Goal: Information Seeking & Learning: Learn about a topic

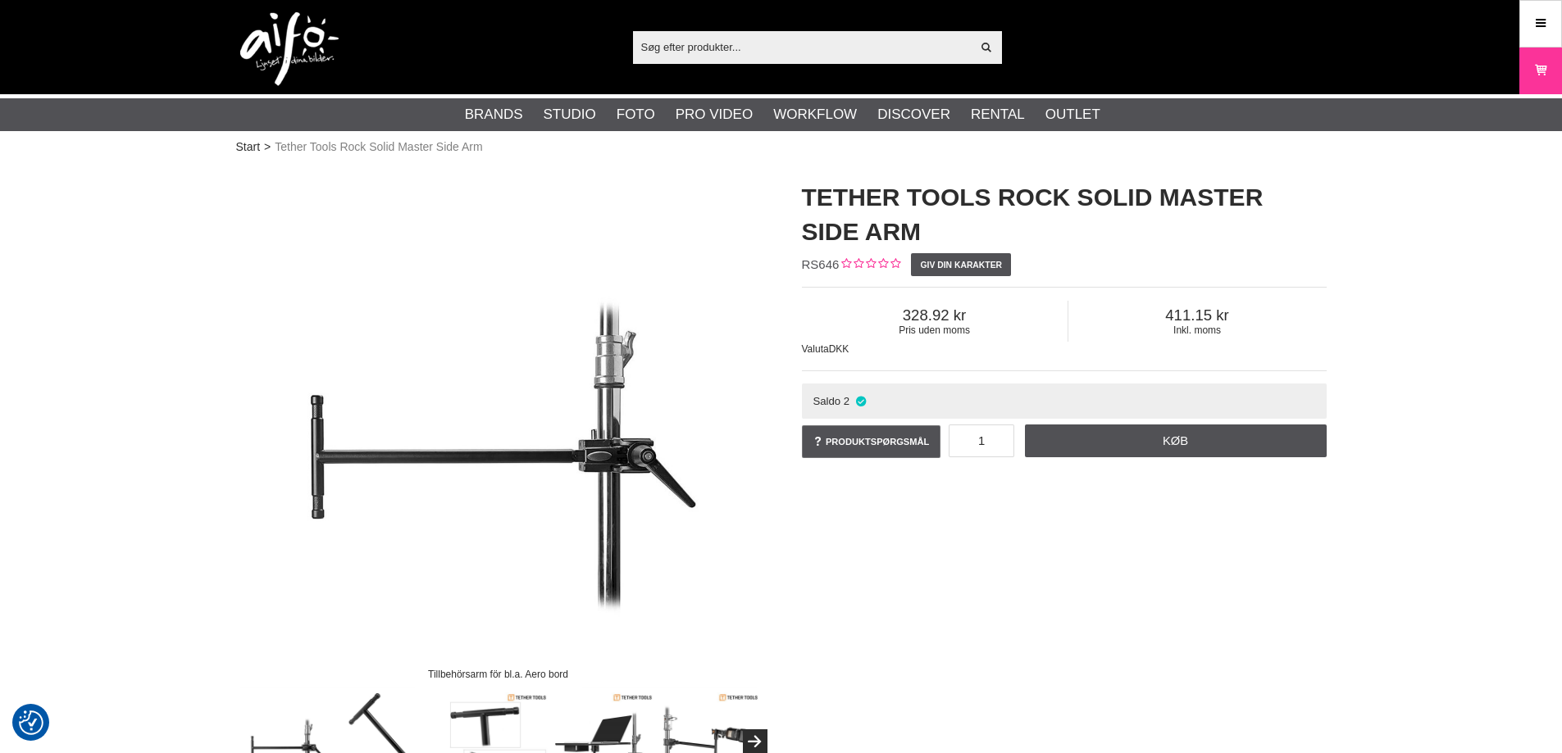
click at [1077, 592] on div "Tillbehörsarm för bl.a. Aero bord Tether Tools Rock Solid Master Side Arm RS646…" at bounding box center [781, 478] width 1131 height 628
click at [1065, 562] on div "Tillbehörsarm för bl.a. Aero bord Tether Tools Rock Solid Master Side Arm RS646…" at bounding box center [781, 478] width 1131 height 628
click at [1077, 546] on div "Tillbehörsarm för bl.a. Aero bord Tether Tools Rock Solid Master Side Arm RS646…" at bounding box center [781, 478] width 1131 height 628
click at [867, 205] on h1 "Tether Tools Rock Solid Master Side Arm" at bounding box center [1064, 214] width 525 height 69
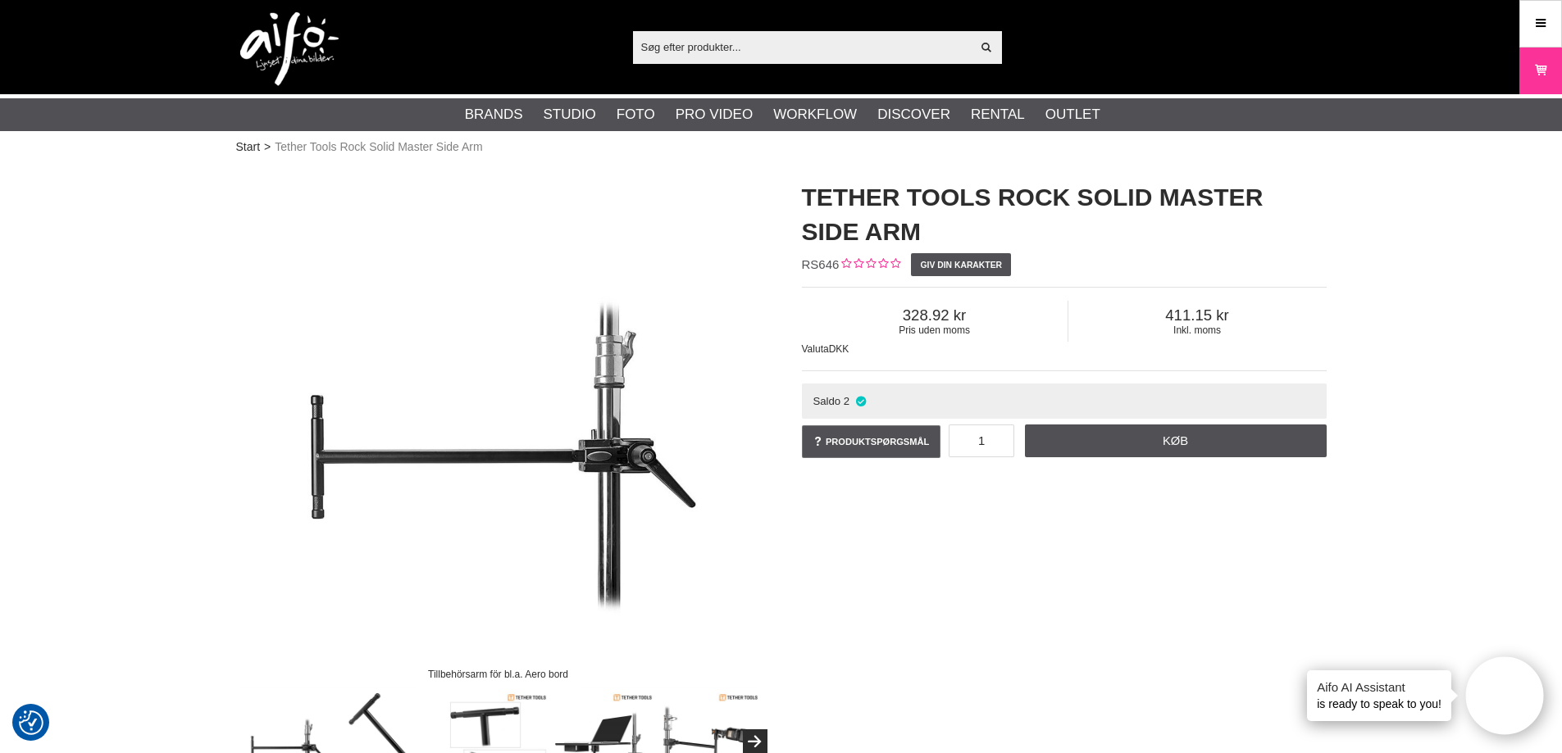
click at [833, 198] on h1 "Tether Tools Rock Solid Master Side Arm" at bounding box center [1064, 214] width 525 height 69
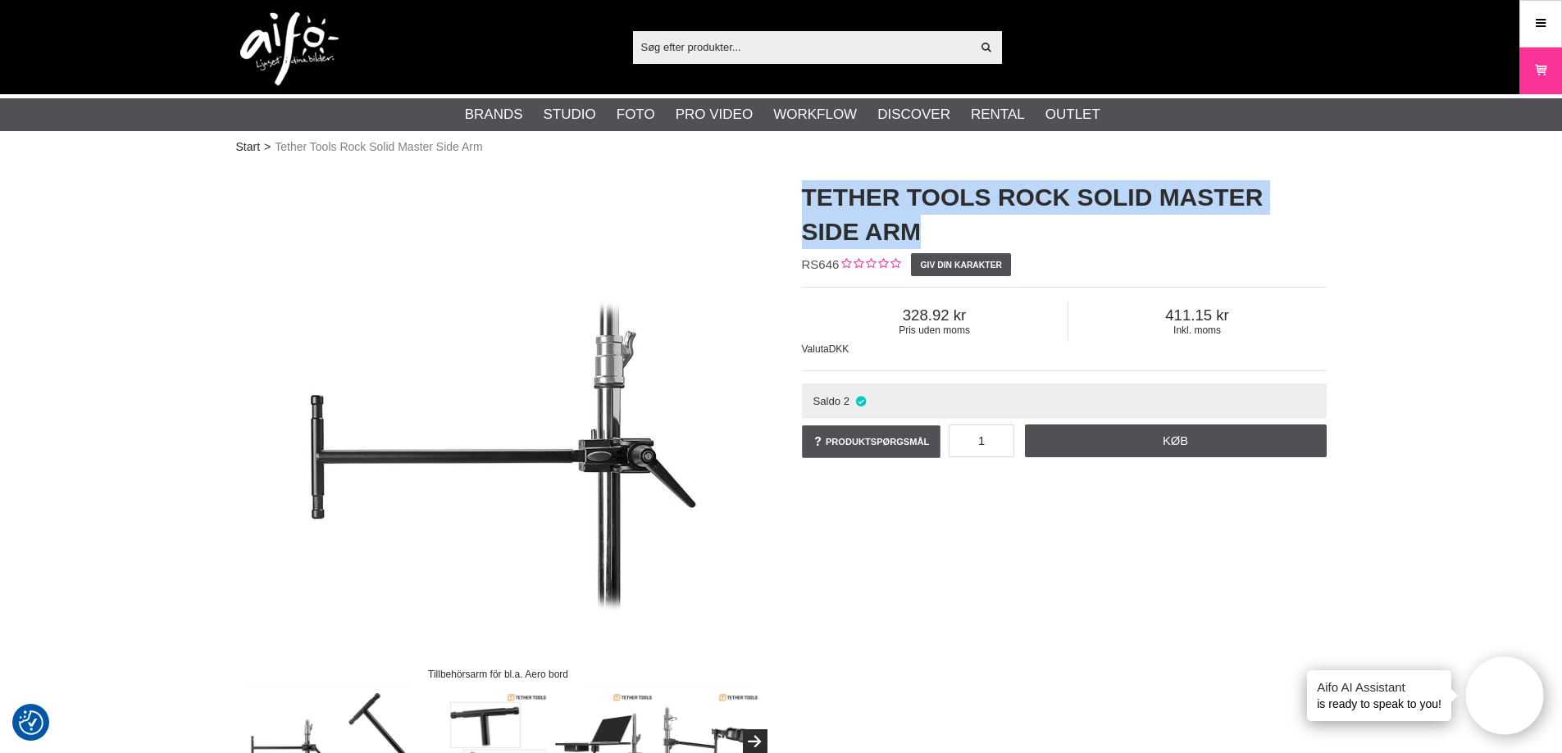
drag, startPoint x: 833, startPoint y: 198, endPoint x: 854, endPoint y: 225, distance: 34.6
click at [854, 225] on h1 "Tether Tools Rock Solid Master Side Arm" at bounding box center [1064, 214] width 525 height 69
copy div "Tether Tools Rock Solid Master Side Arm"
click at [1179, 193] on h1 "Tether Tools Rock Solid Master Side Arm" at bounding box center [1064, 214] width 525 height 69
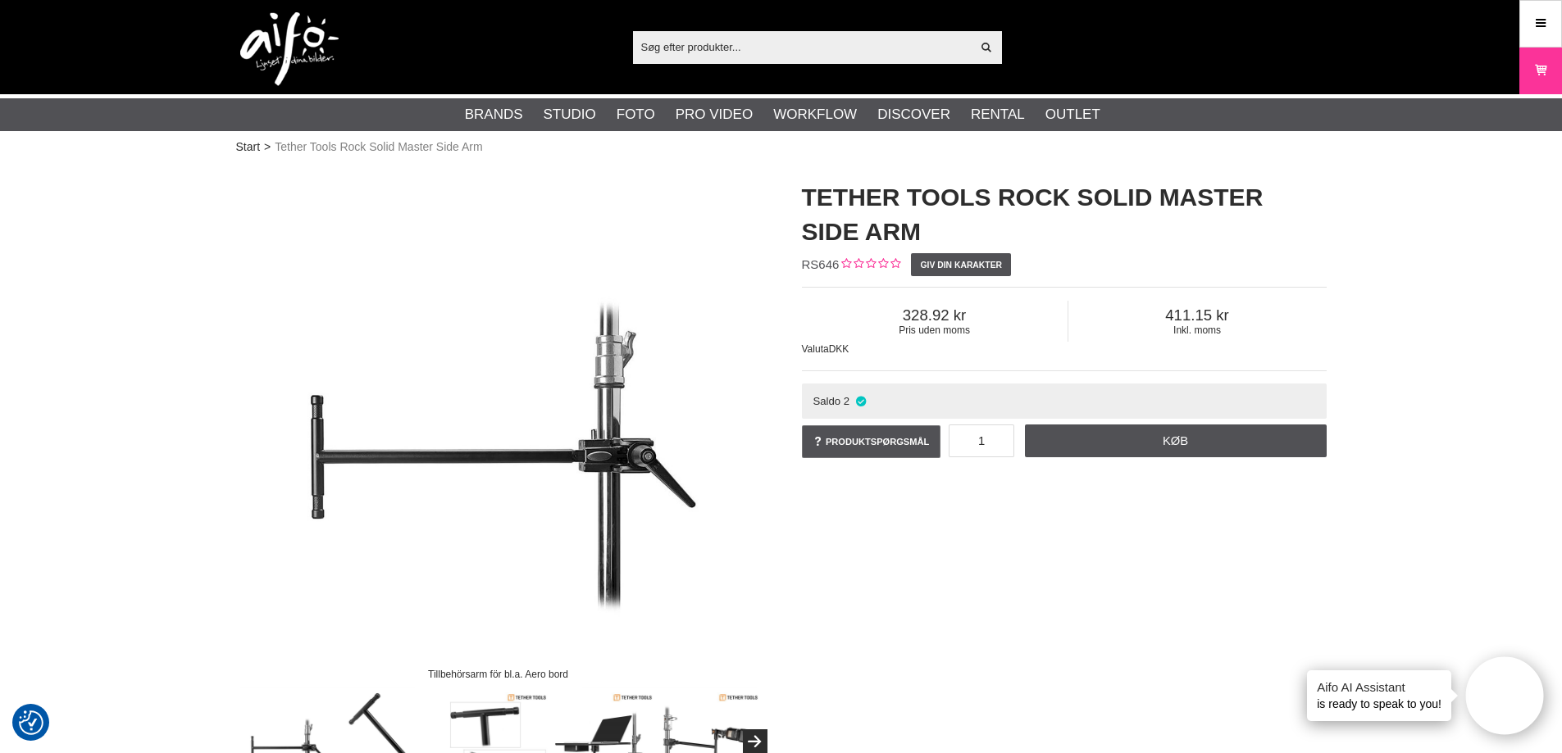
click at [839, 403] on span "Saldo" at bounding box center [827, 401] width 28 height 12
